Goal: Obtain resource: Obtain resource

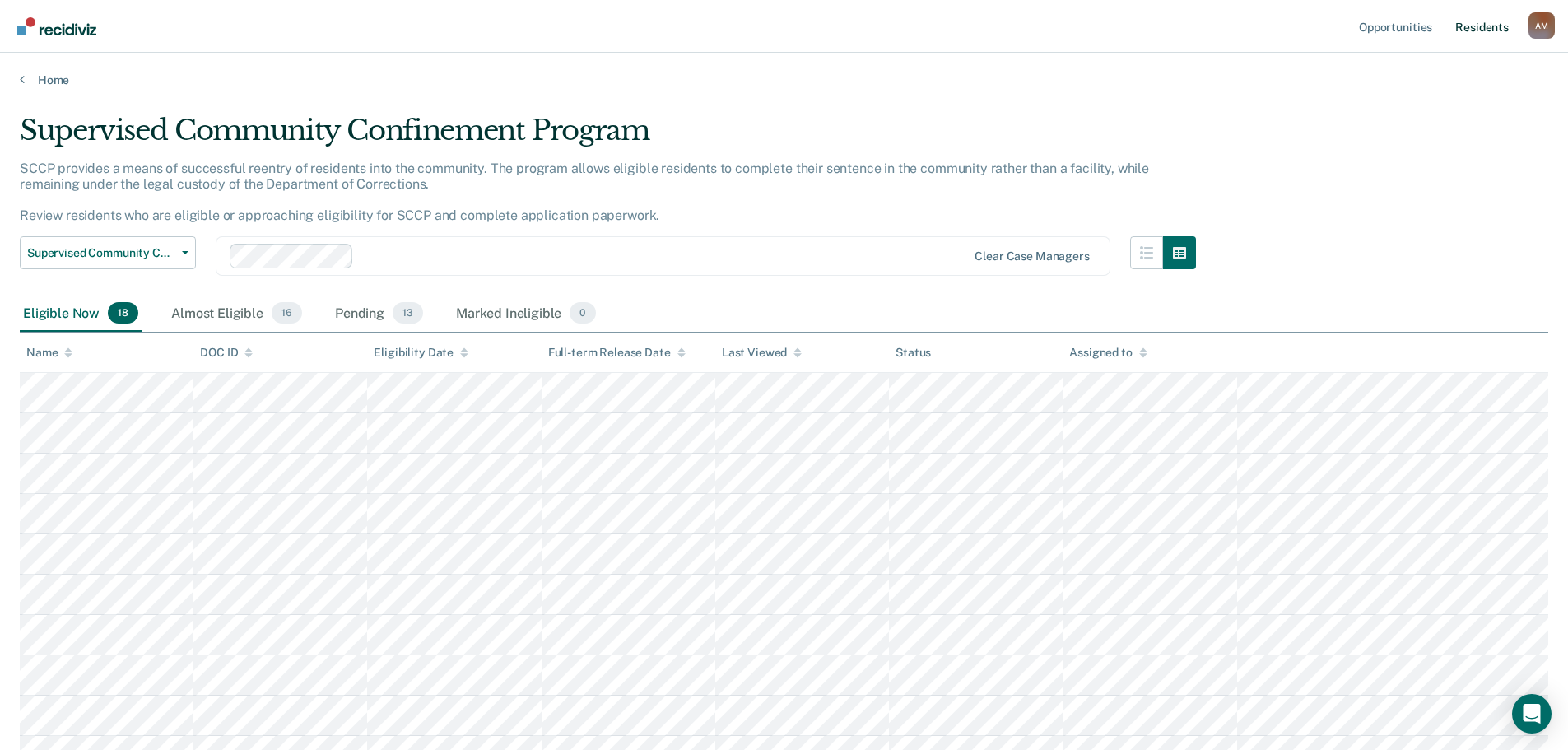
click at [1481, 27] on link "Resident s" at bounding box center [1481, 26] width 60 height 52
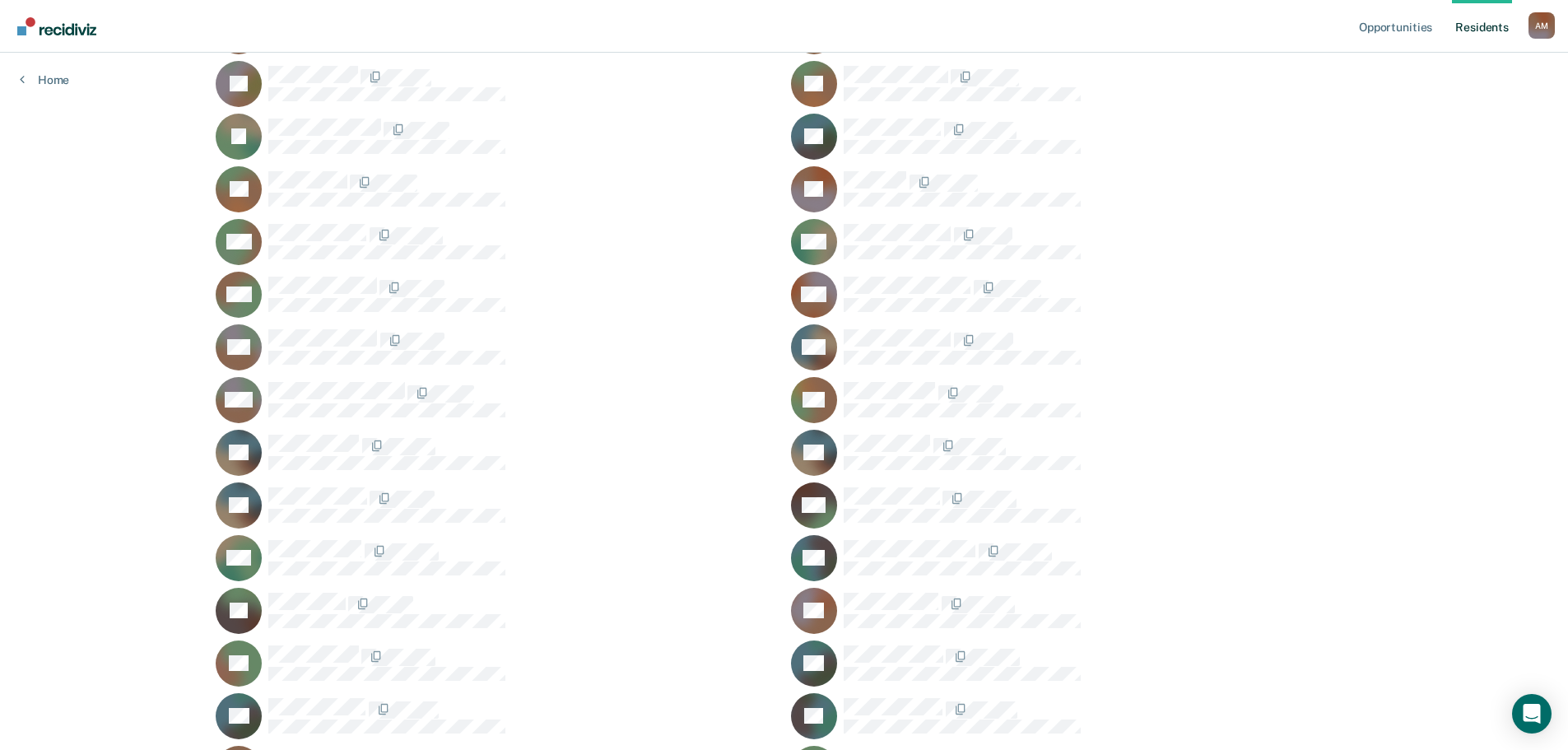
scroll to position [741, 0]
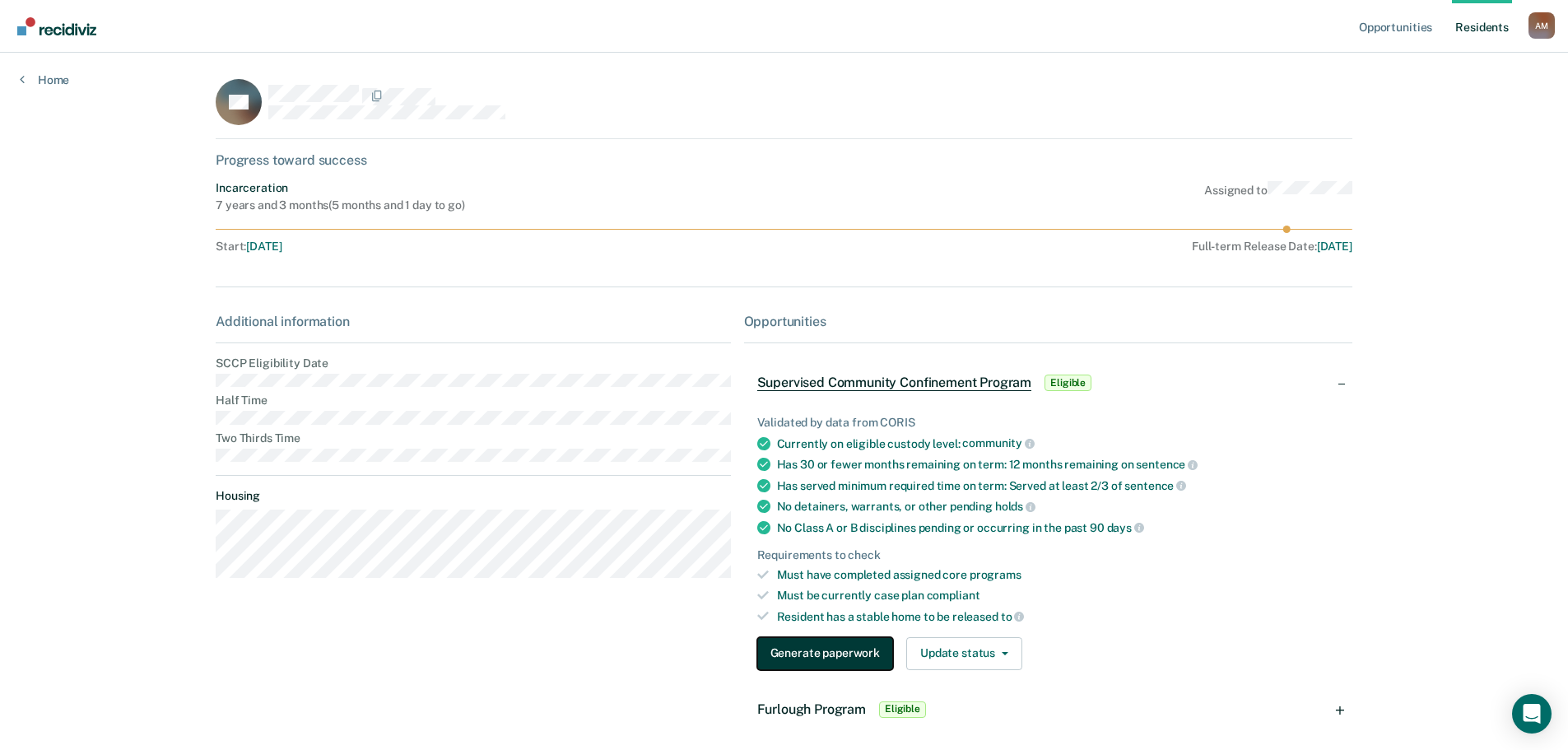
click at [770, 648] on button "Generate paperwork" at bounding box center [825, 653] width 135 height 32
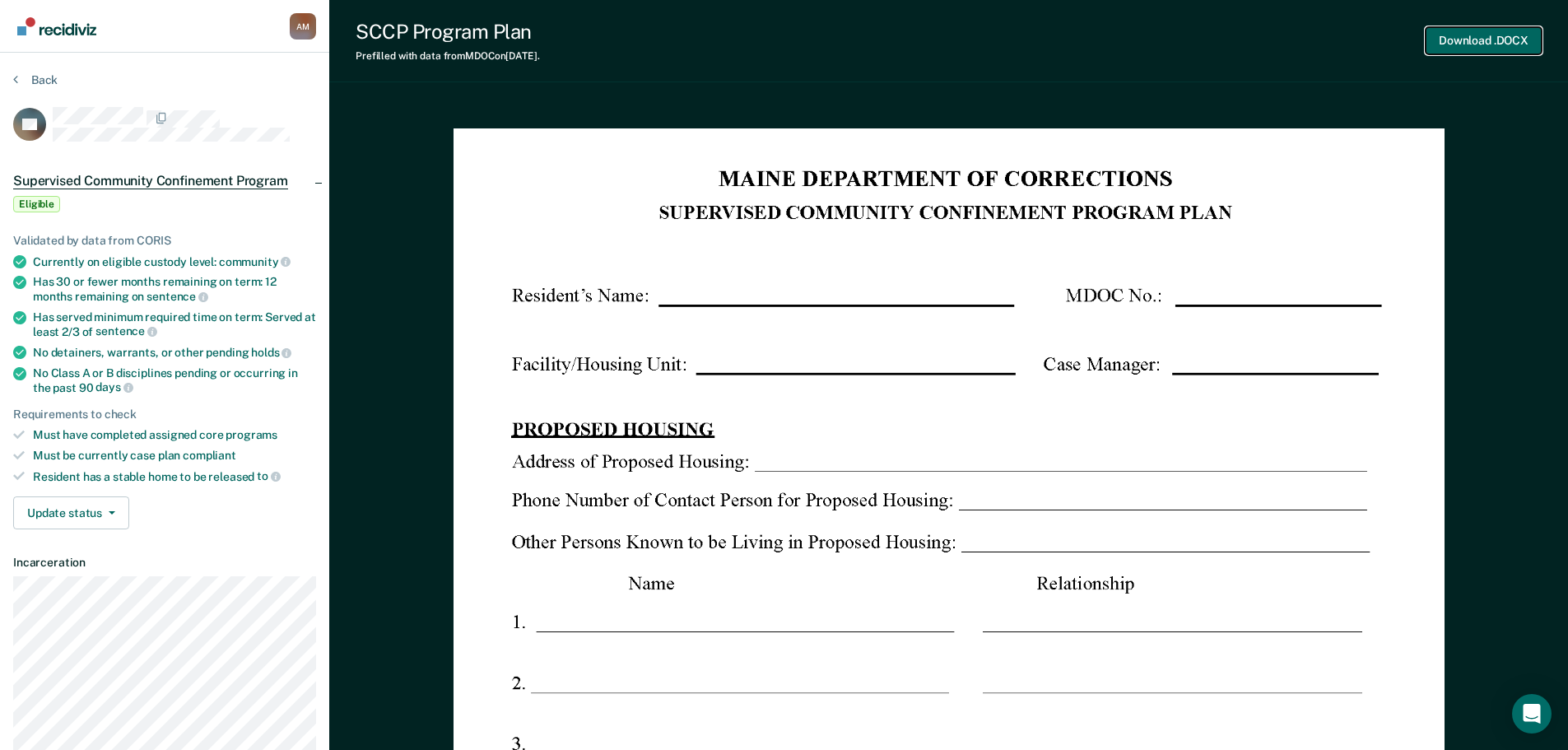
click at [1450, 47] on button "Download .DOCX" at bounding box center [1483, 41] width 116 height 27
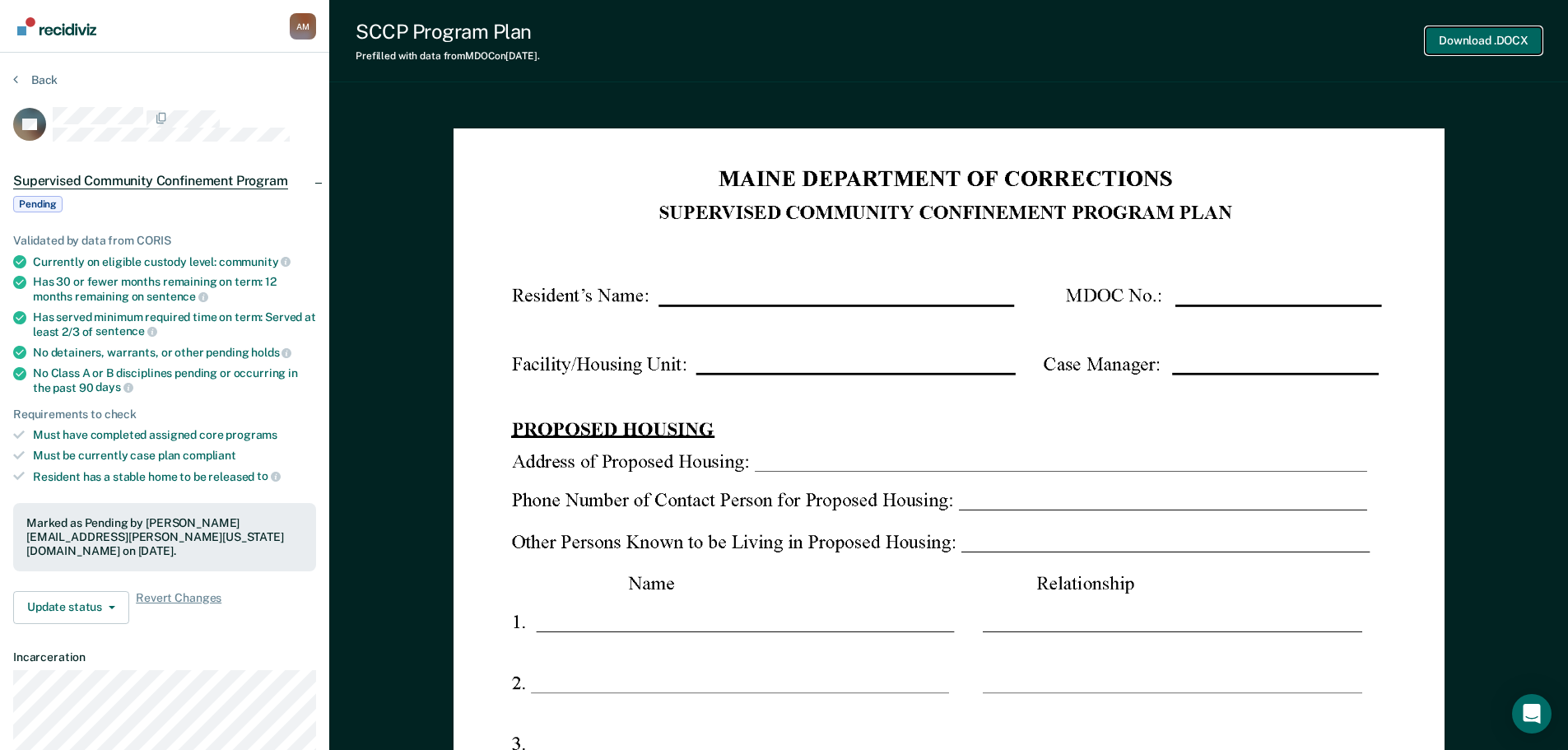
click at [1526, 49] on button "Download .DOCX" at bounding box center [1483, 41] width 116 height 27
click at [41, 78] on button "Back" at bounding box center [35, 79] width 44 height 14
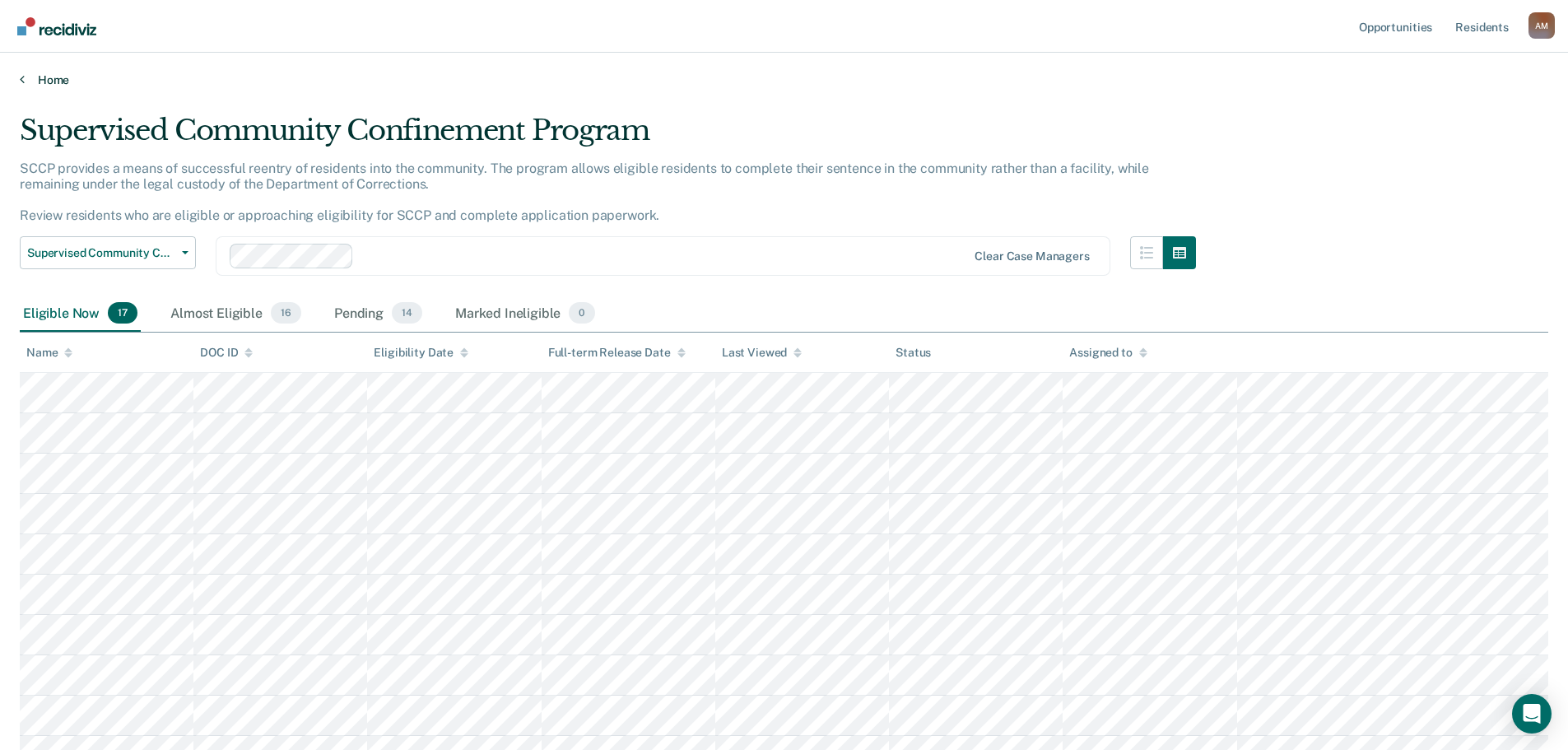
click at [50, 79] on link "Home" at bounding box center [784, 79] width 1528 height 14
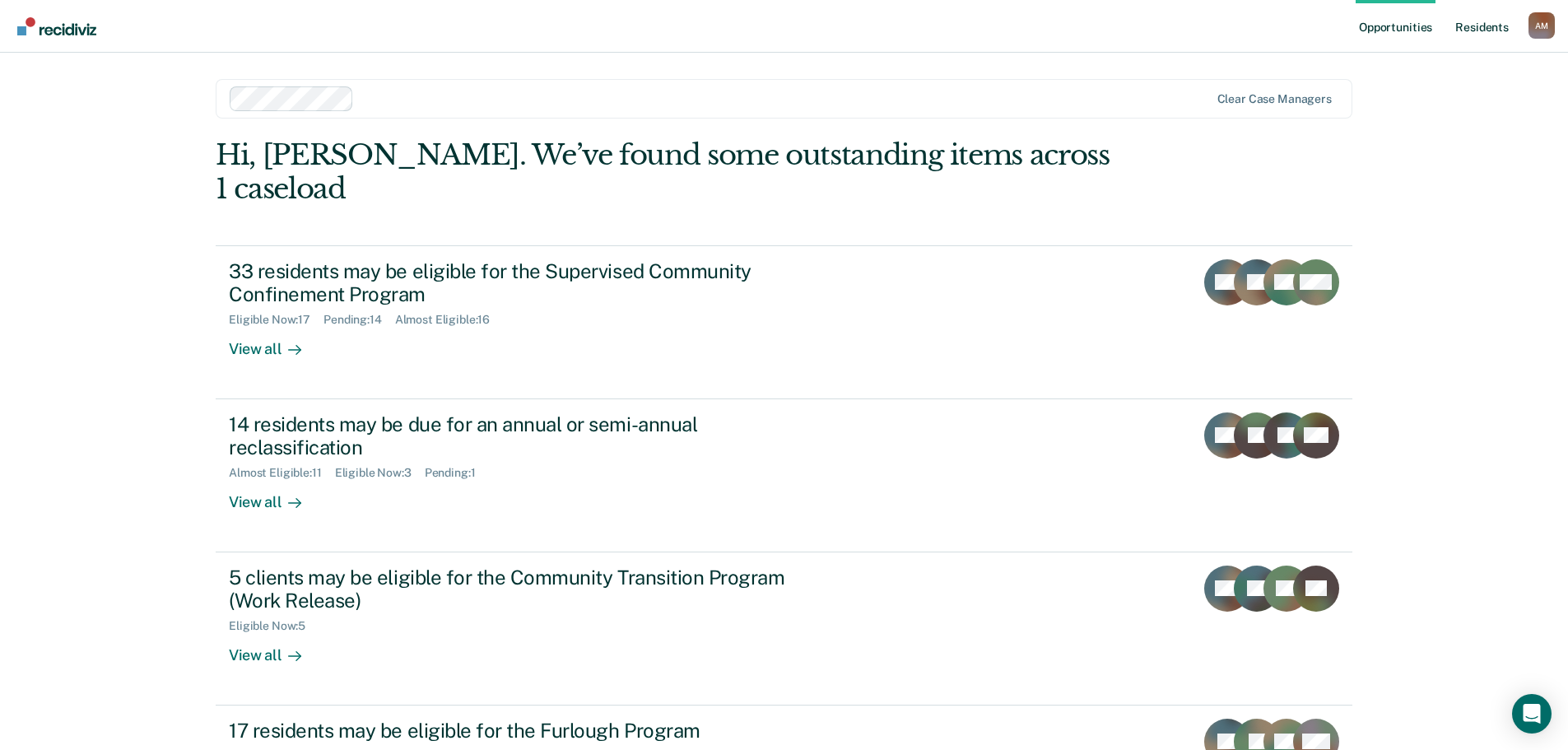
click at [1480, 18] on link "Resident s" at bounding box center [1481, 26] width 60 height 52
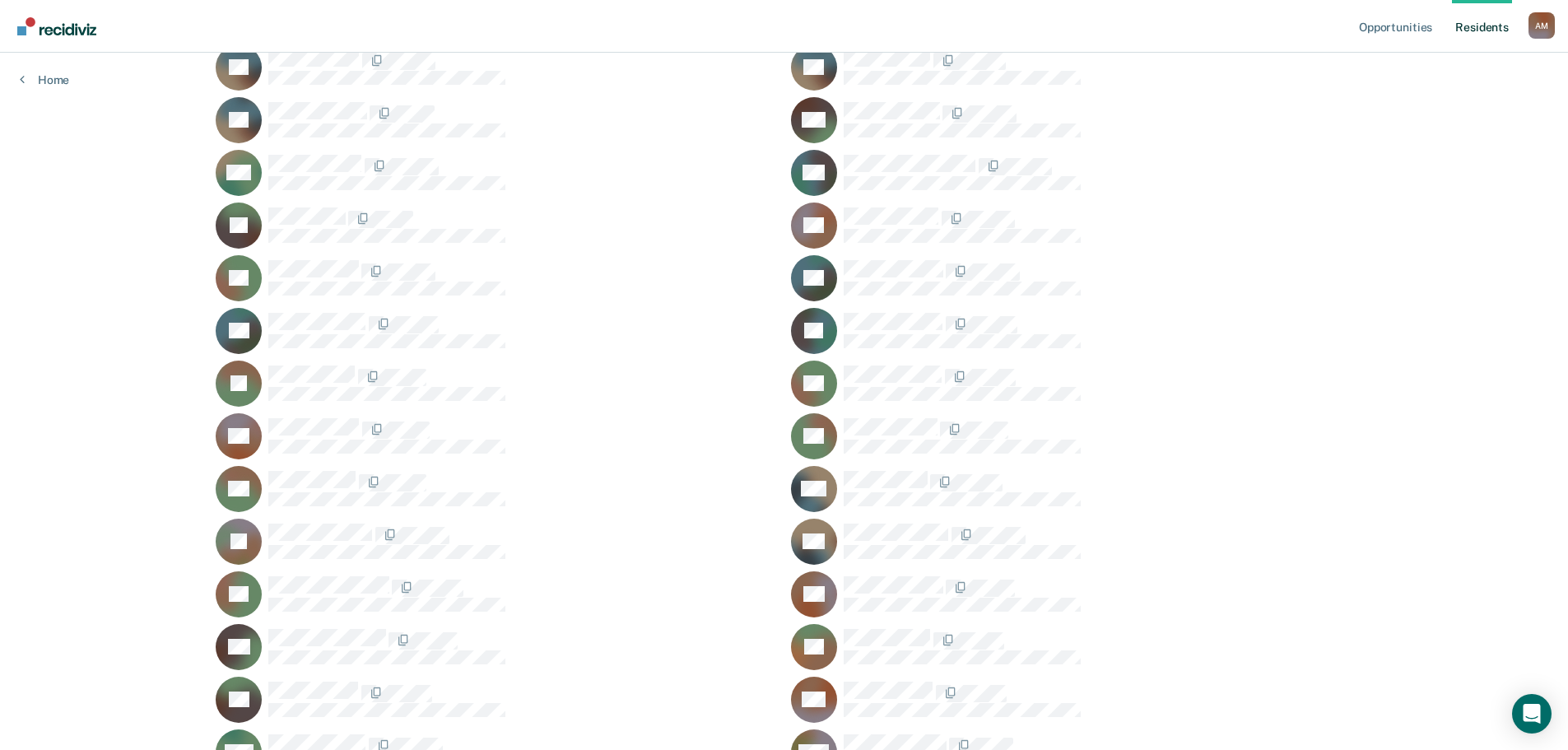
scroll to position [1241, 0]
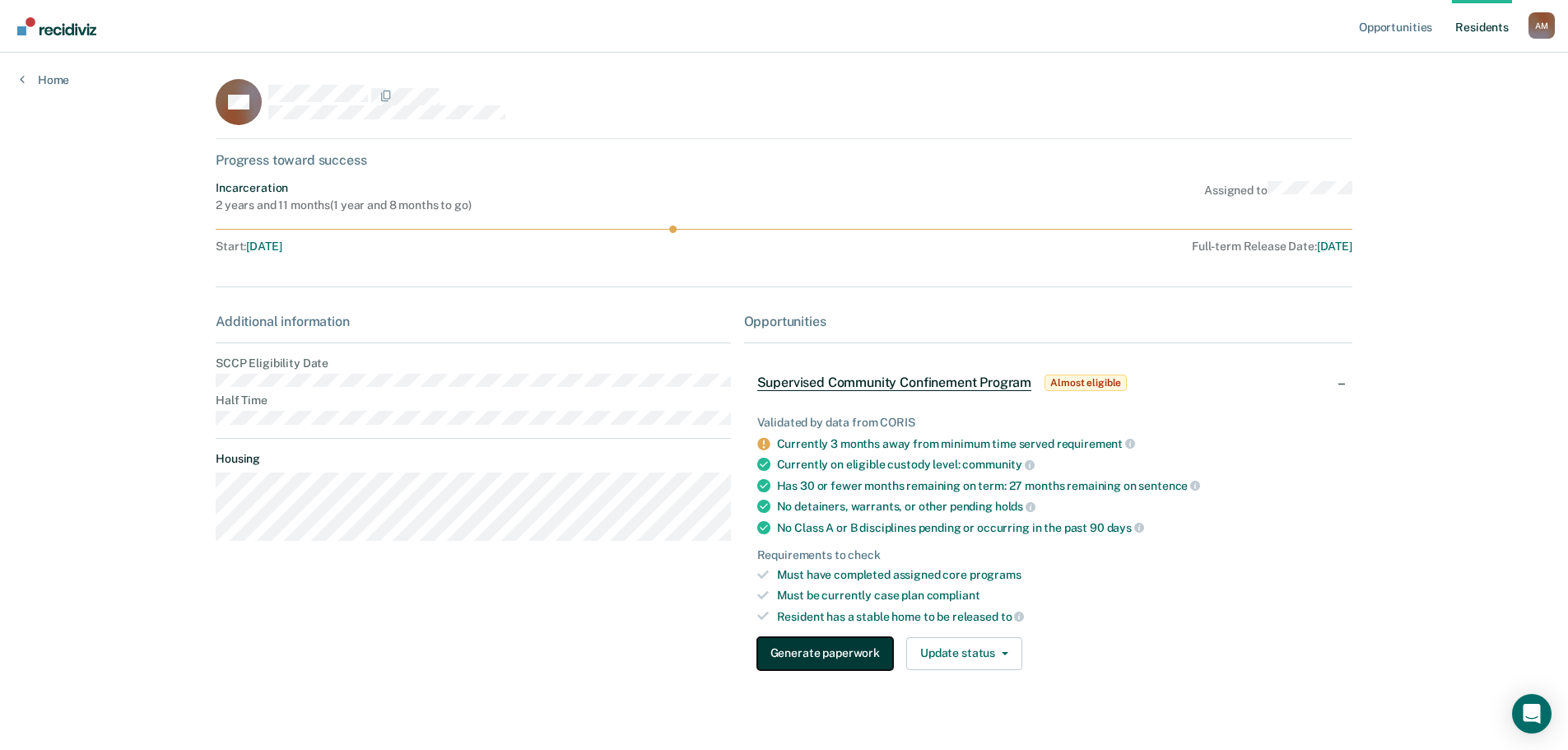
click at [830, 644] on button "Generate paperwork" at bounding box center [825, 653] width 135 height 32
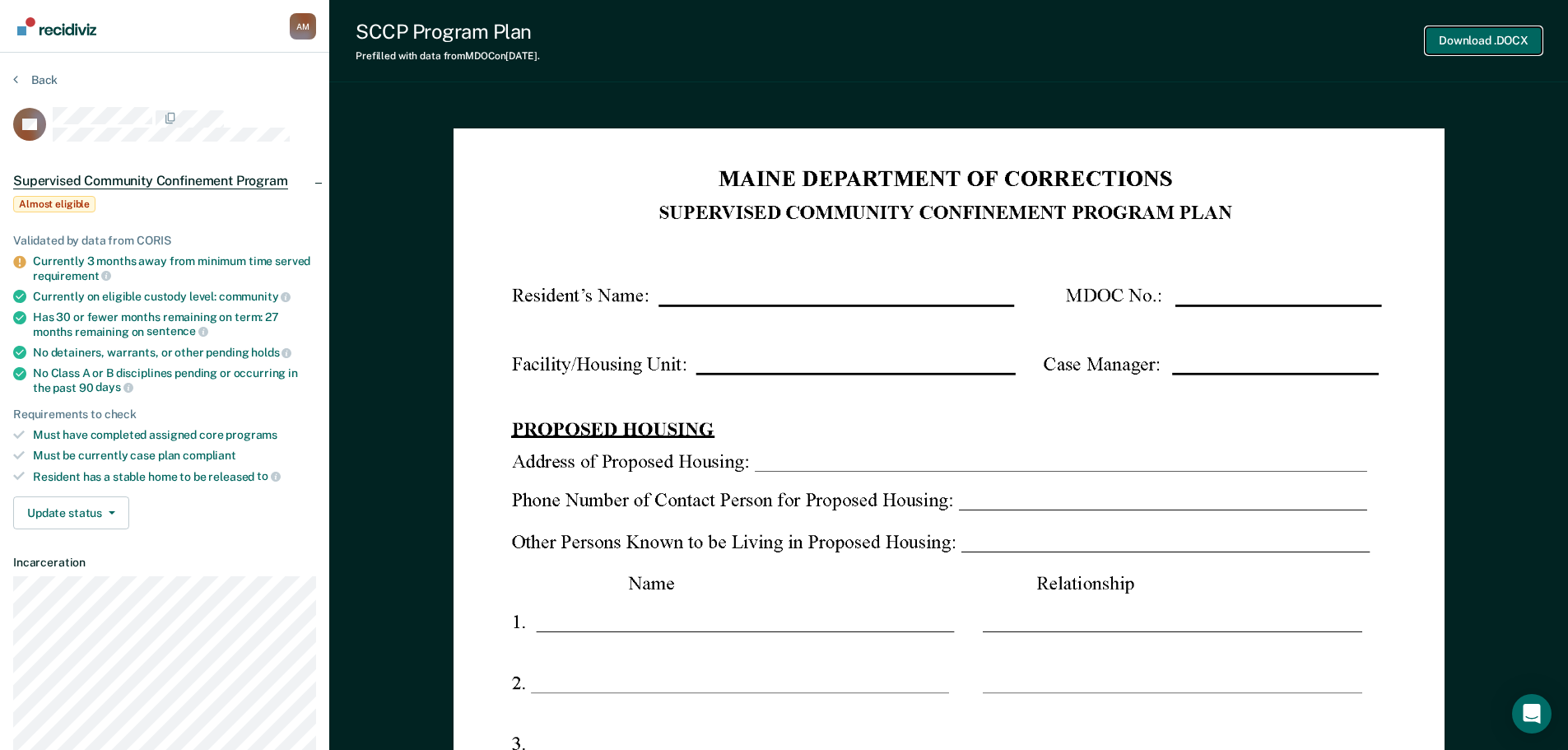
click at [1443, 37] on button "Download .DOCX" at bounding box center [1483, 41] width 116 height 27
